Goal: Task Accomplishment & Management: Use online tool/utility

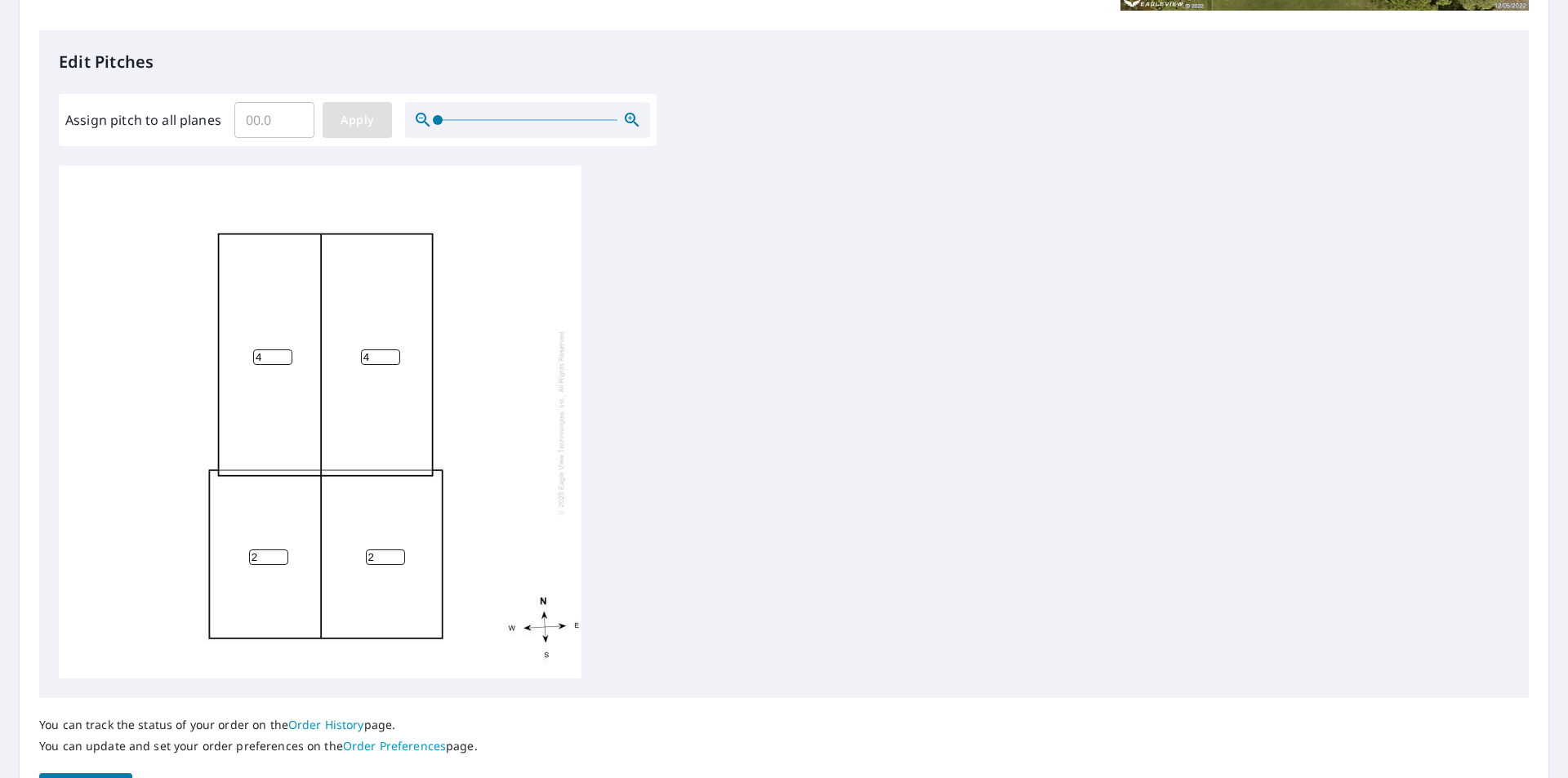
click at [348, 125] on span "Apply" at bounding box center [357, 120] width 44 height 20
click at [272, 359] on input "number" at bounding box center [272, 357] width 39 height 16
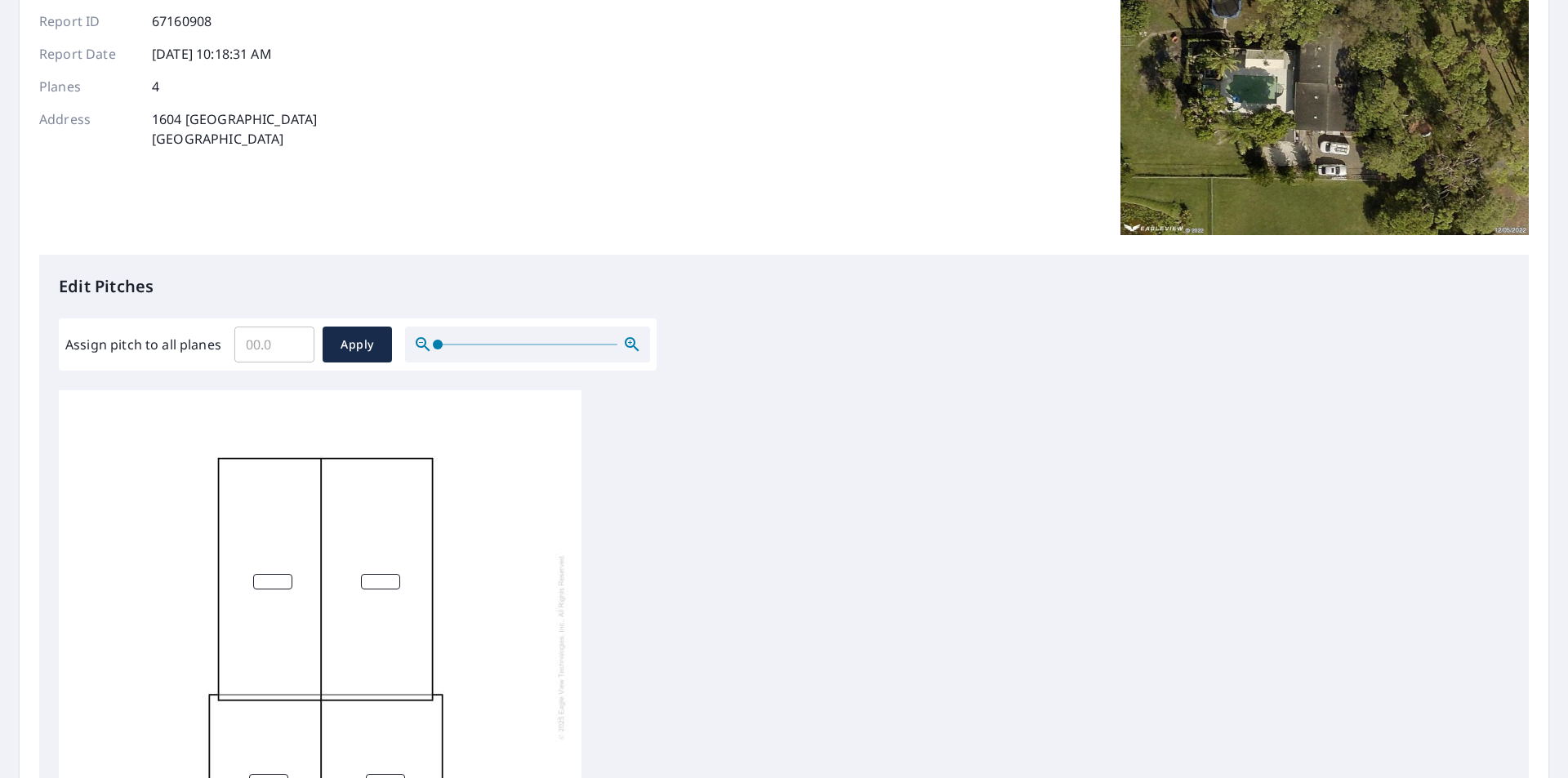
scroll to position [408, 0]
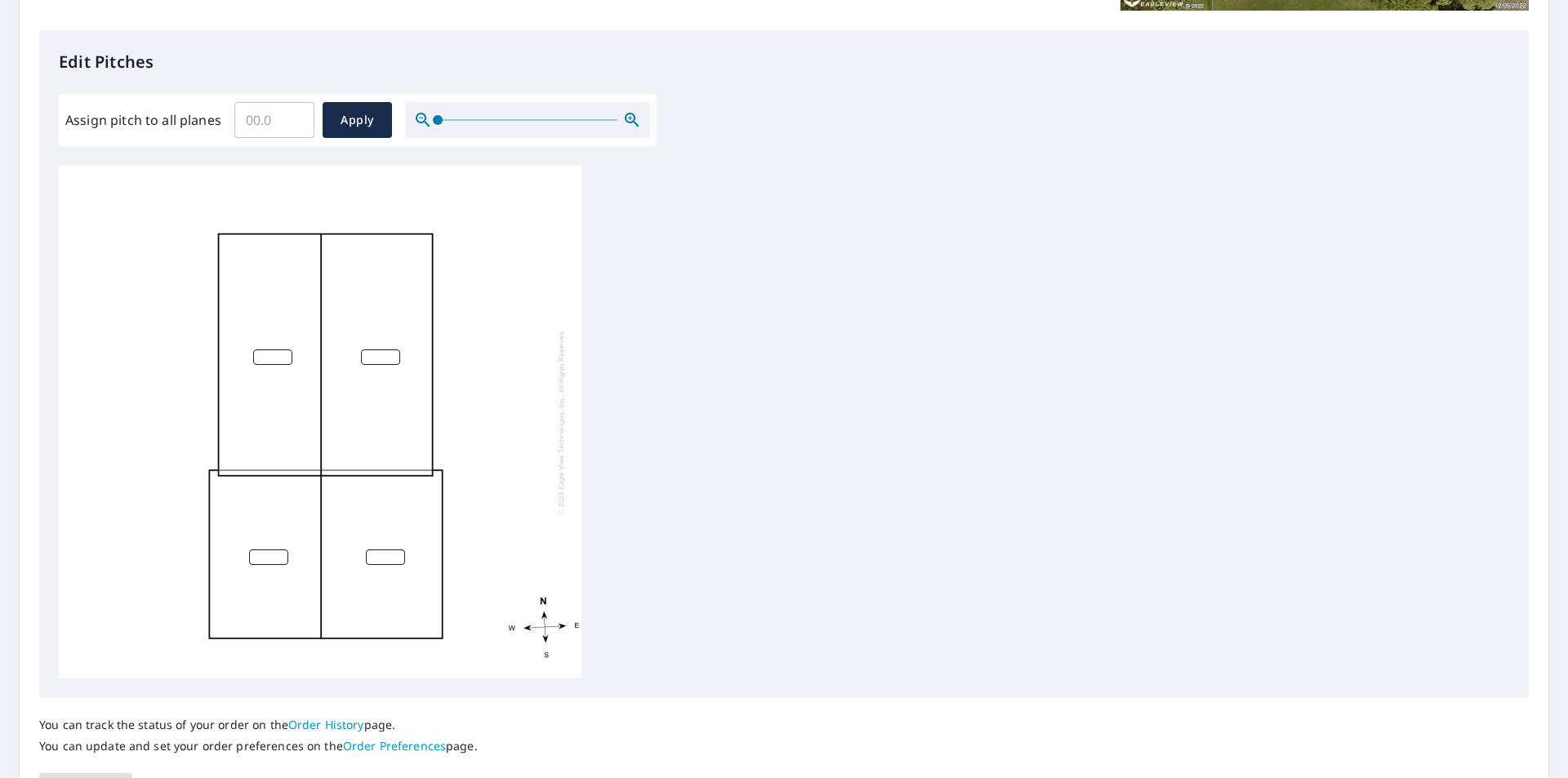
click at [272, 355] on input "number" at bounding box center [272, 357] width 39 height 16
type input "4"
click at [380, 357] on input "number" at bounding box center [381, 357] width 39 height 16
type input "4"
click at [265, 558] on input "number" at bounding box center [269, 557] width 39 height 16
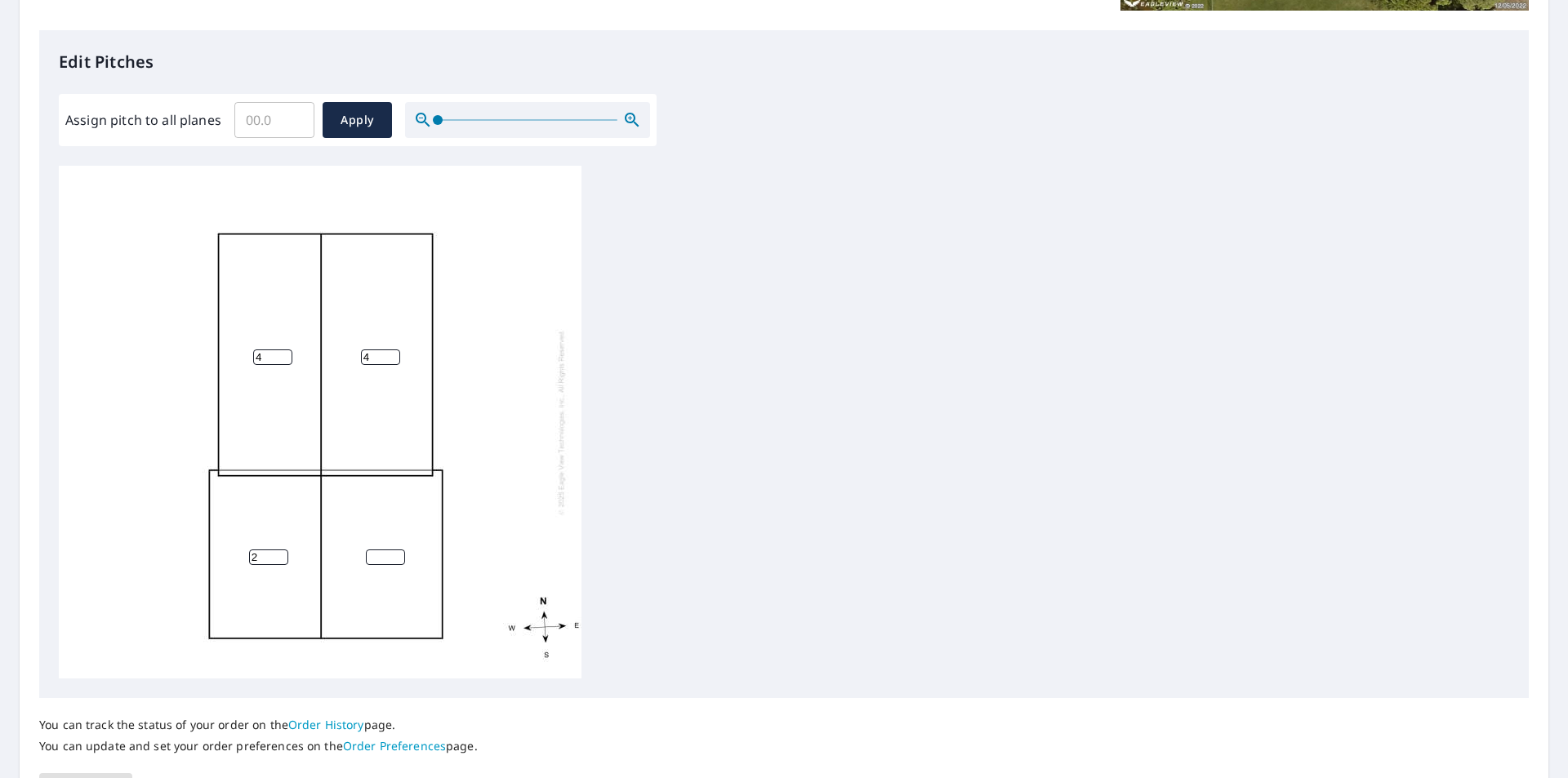
type input "2"
click at [374, 554] on input "number" at bounding box center [386, 557] width 39 height 16
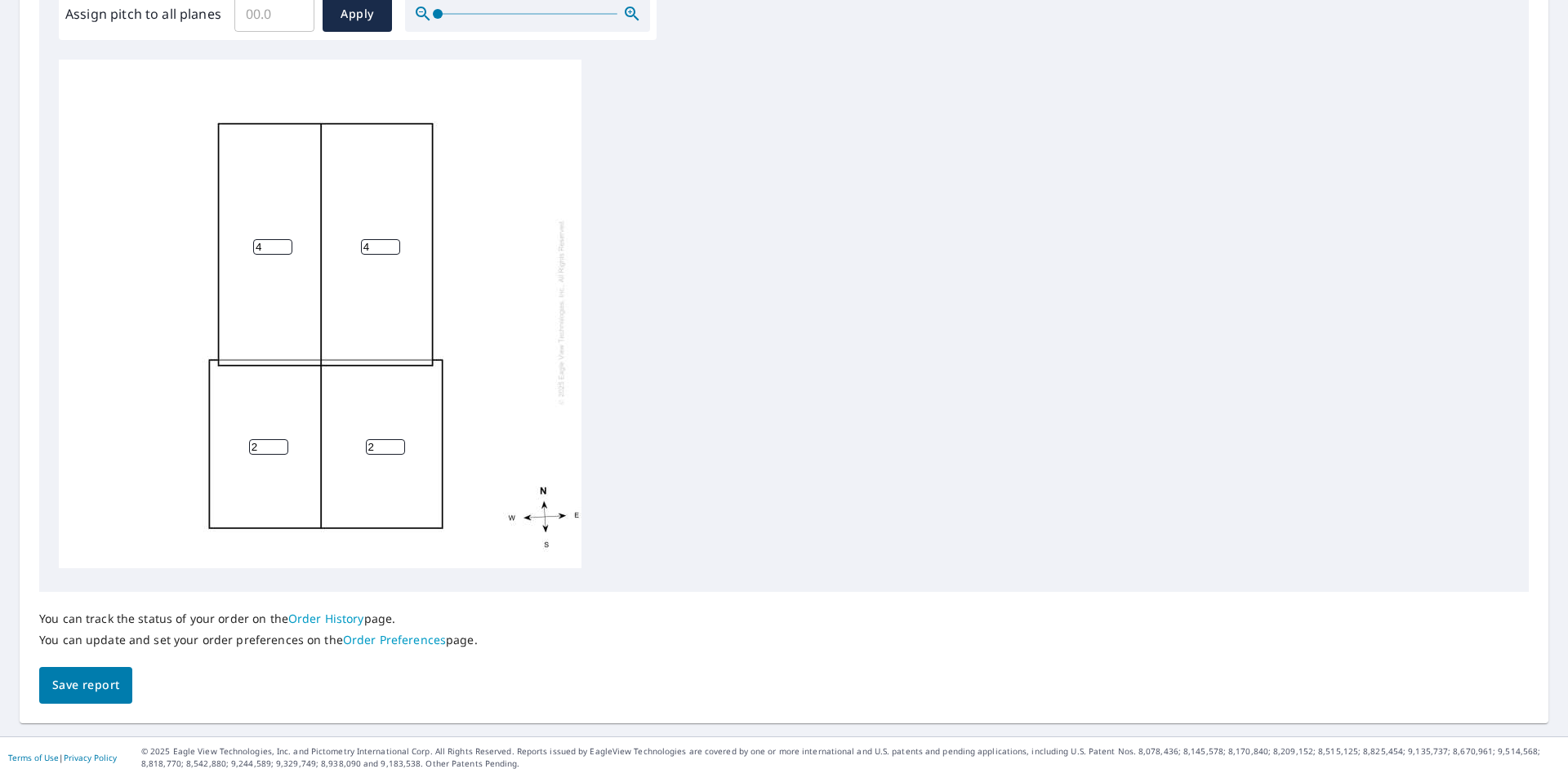
type input "2"
click at [102, 683] on span "Save report" at bounding box center [85, 685] width 67 height 20
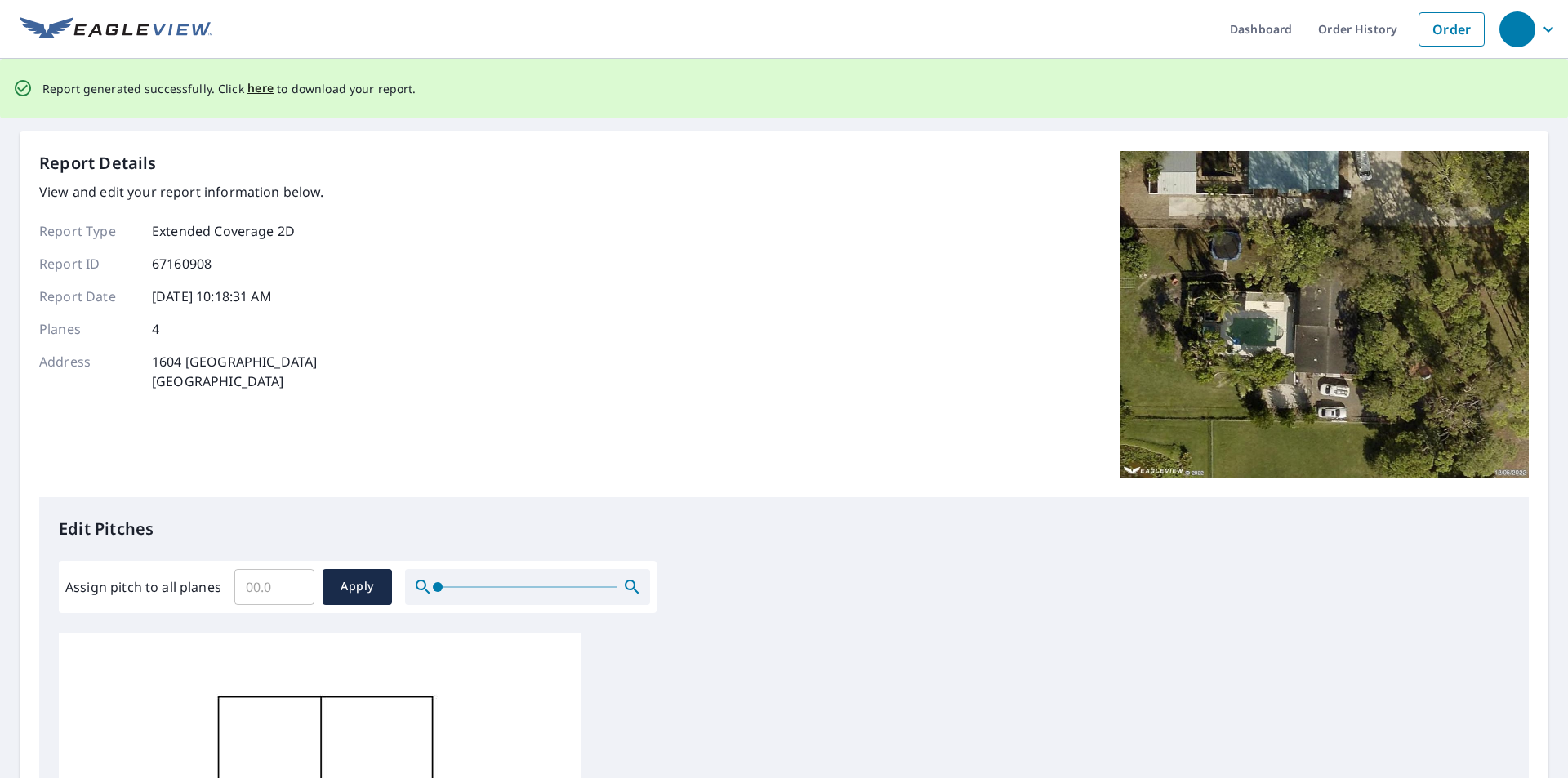
scroll to position [0, 0]
